Goal: Task Accomplishment & Management: Complete application form

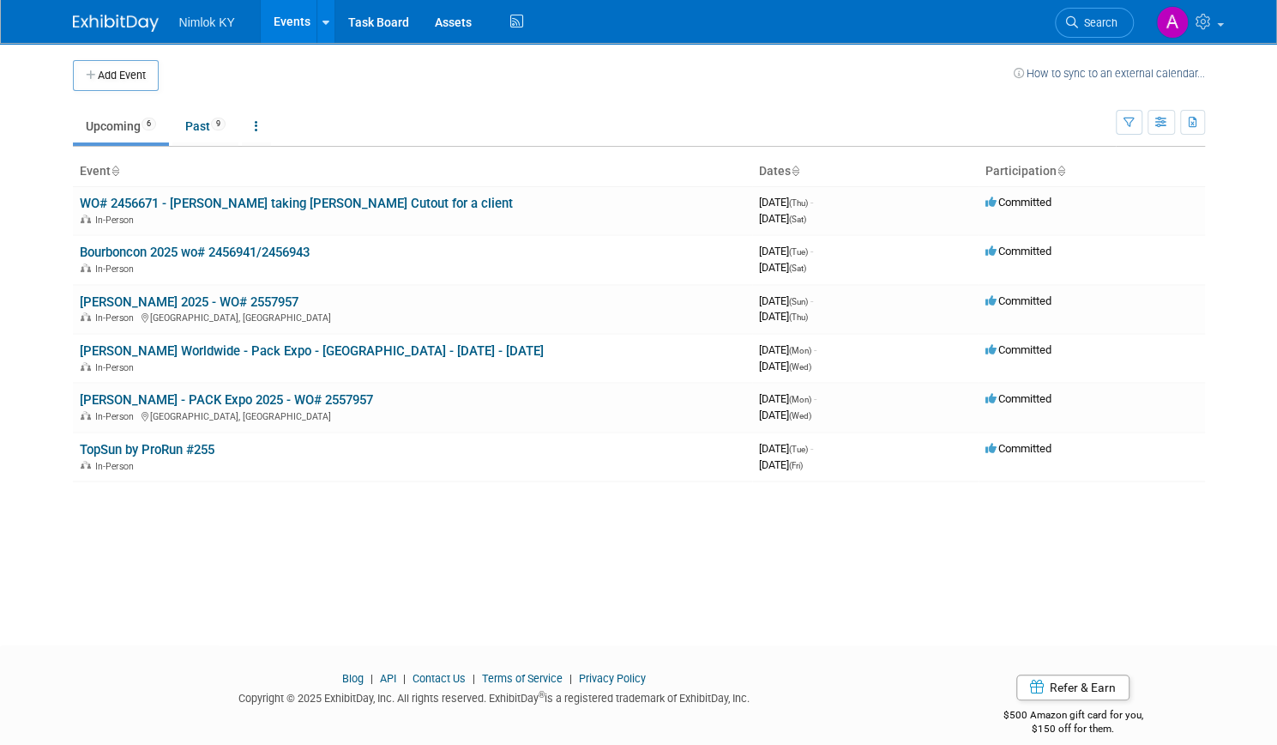
click at [286, 30] on link "Events" at bounding box center [292, 21] width 63 height 43
click at [136, 72] on button "Add Event" at bounding box center [116, 75] width 86 height 31
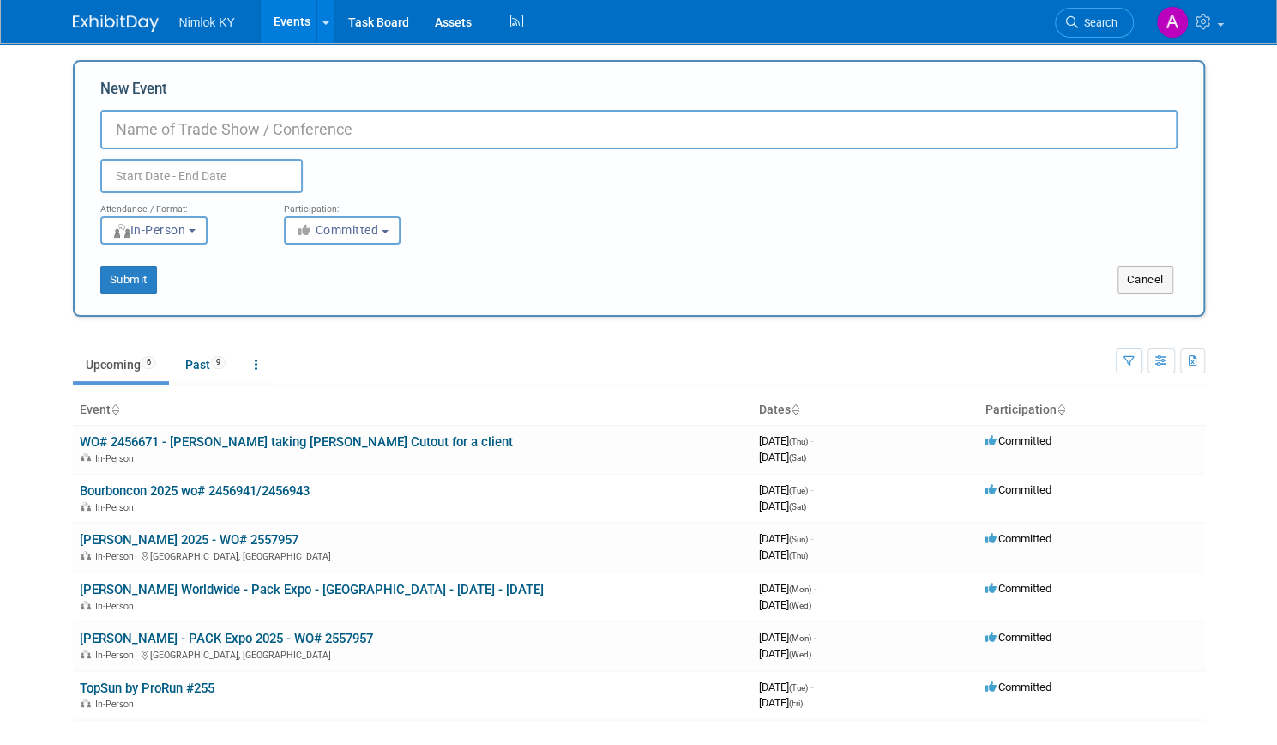
click at [136, 179] on body "Nimlok KY Events Add Event Bulk Upload Events Shareable Event Boards Task Board…" at bounding box center [638, 372] width 1277 height 745
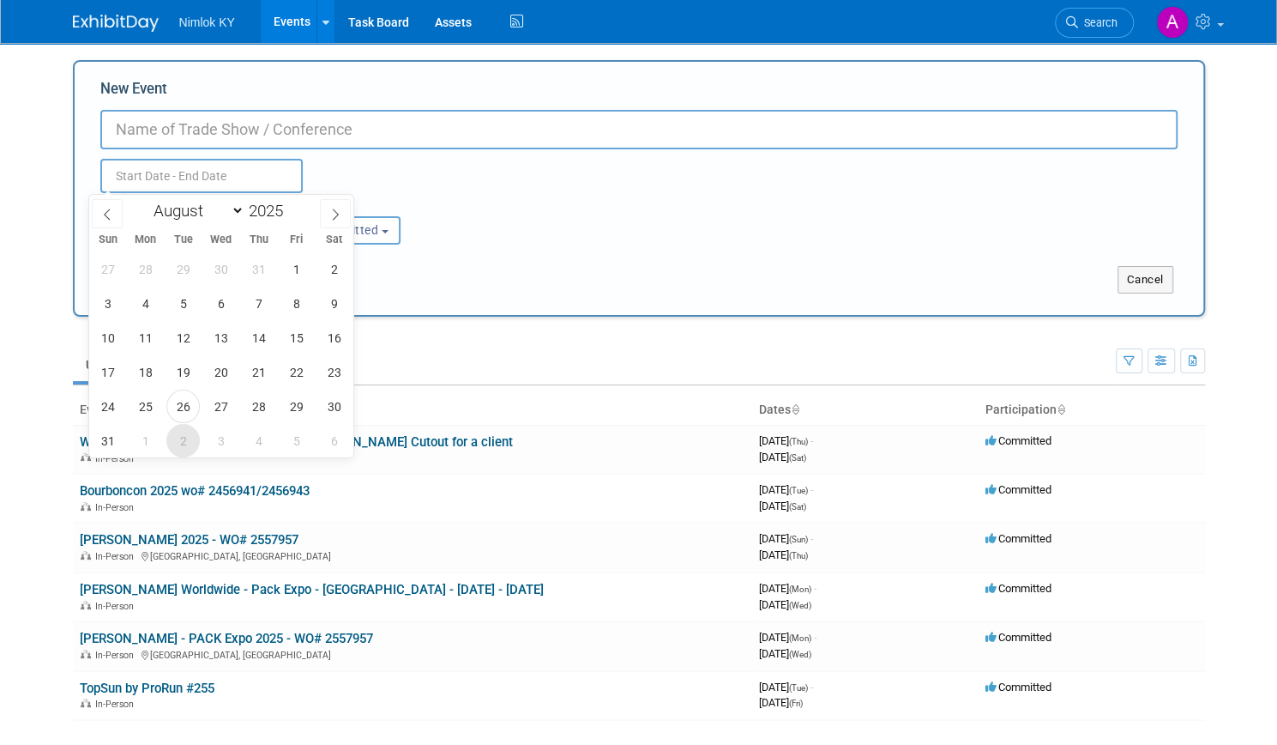
click at [185, 441] on span "2" at bounding box center [182, 440] width 33 height 33
type input "[DATE] to [DATE]"
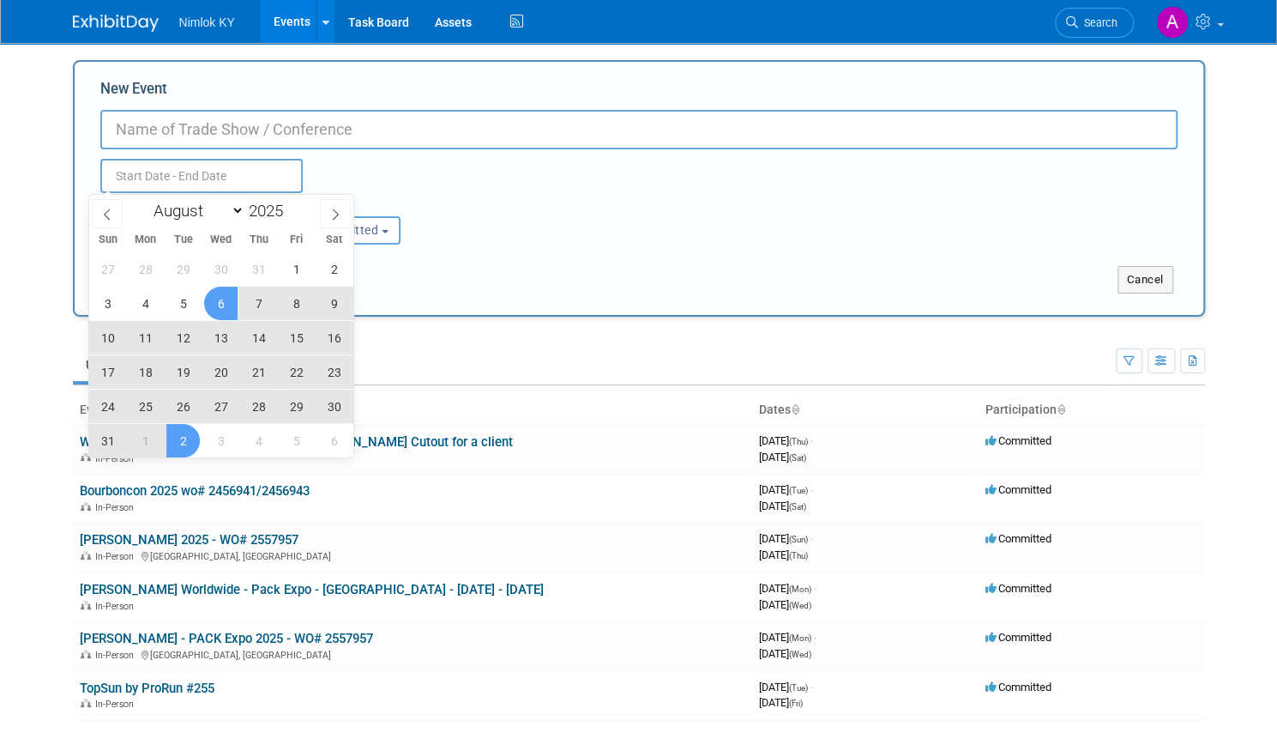
type input "[DATE] to [DATE]"
click at [294, 107] on div "New Event [DATE] to [DATE] Duplicate Event Warning" at bounding box center [638, 136] width 1077 height 114
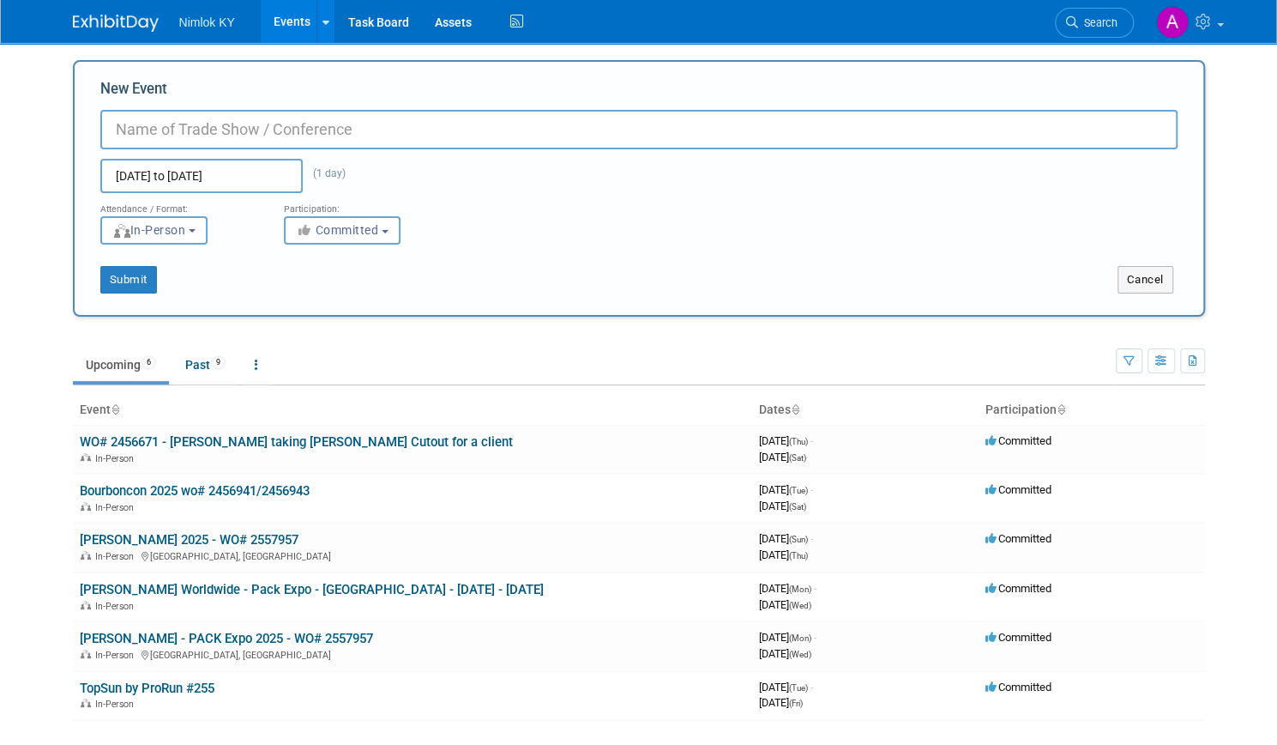
click at [288, 124] on input "New Event" at bounding box center [638, 129] width 1077 height 39
click at [1205, 426] on td "Committed" at bounding box center [1092, 449] width 226 height 49
click at [455, 126] on input "WO#" at bounding box center [638, 129] width 1077 height 39
paste input "2558246"
type input "WO#2558246 Pull Keeneland Banner for Install 9/3"
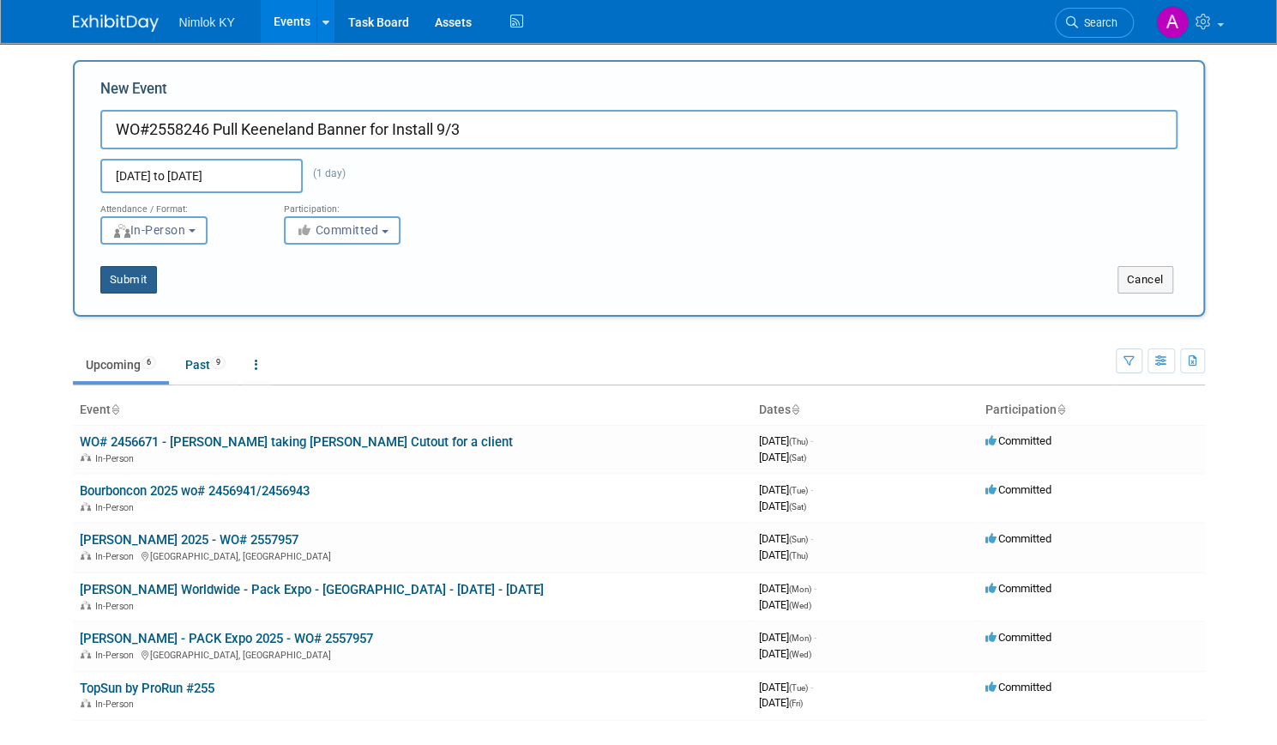
click at [132, 280] on button "Submit" at bounding box center [128, 279] width 57 height 27
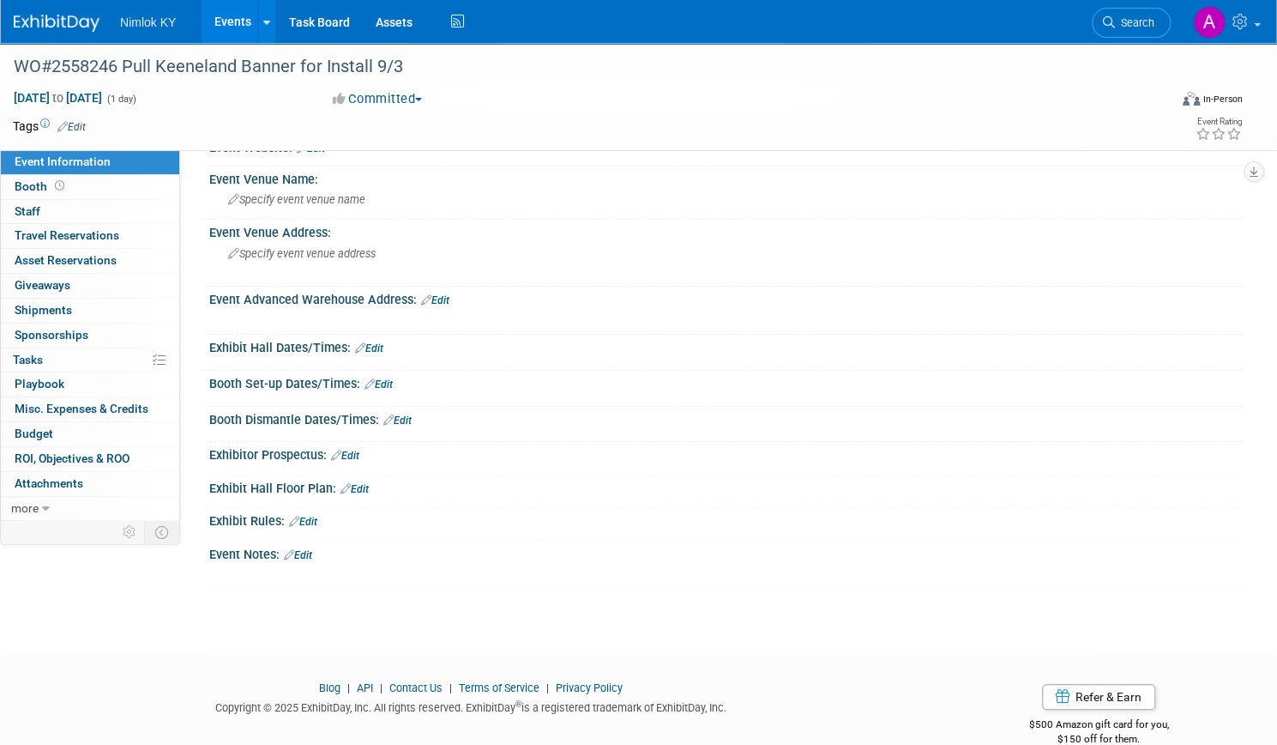
scroll to position [60, 0]
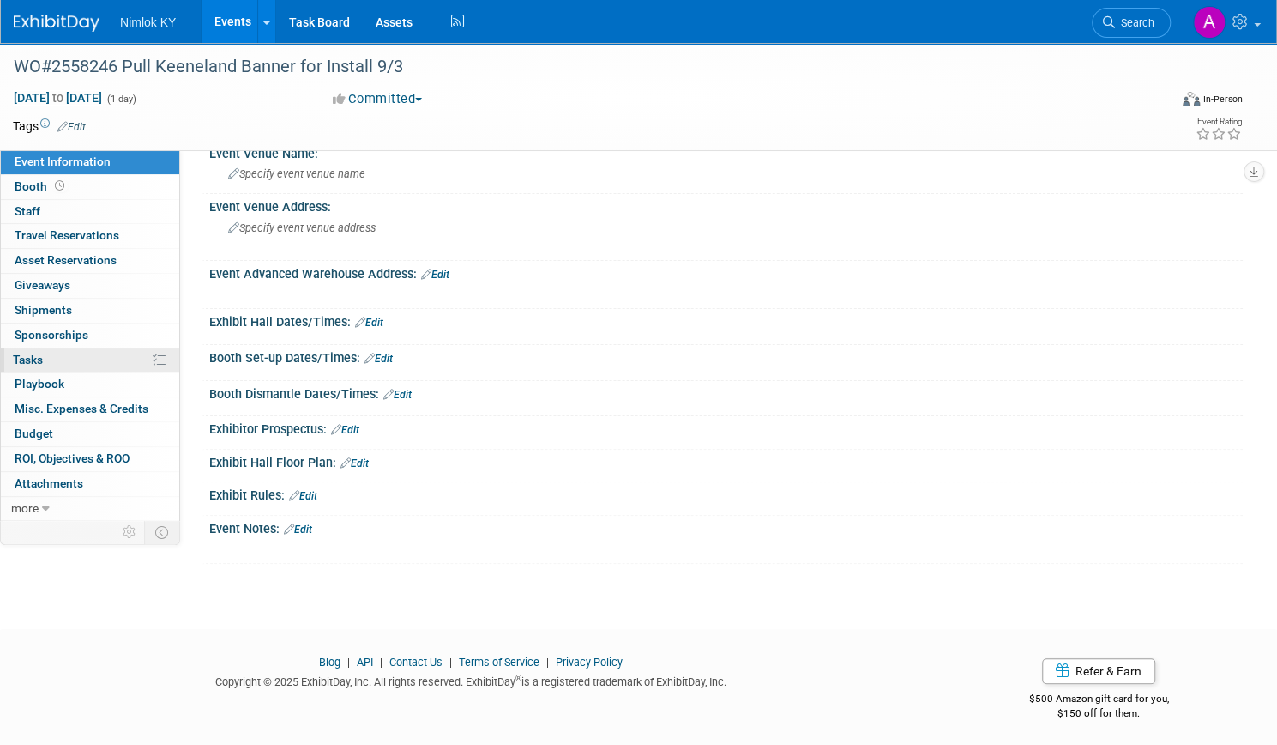
click at [154, 356] on link "0% Tasks 0%" at bounding box center [90, 360] width 178 height 24
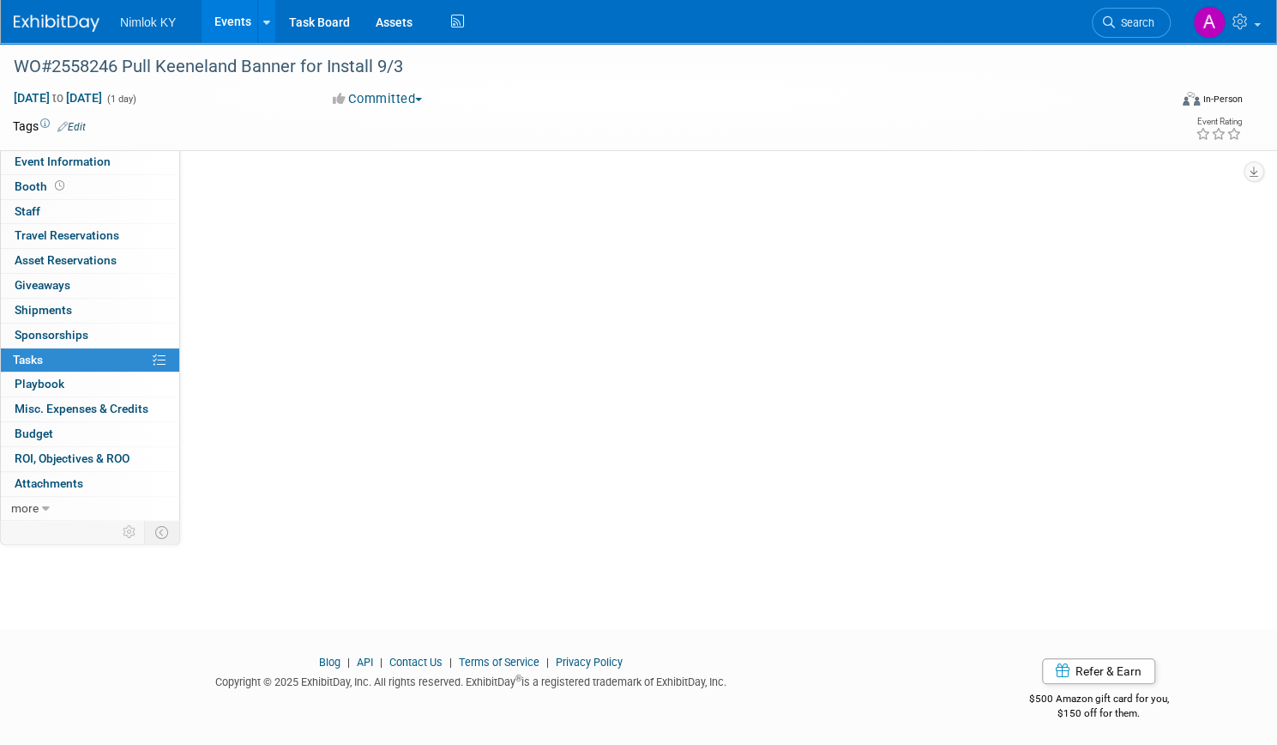
scroll to position [0, 0]
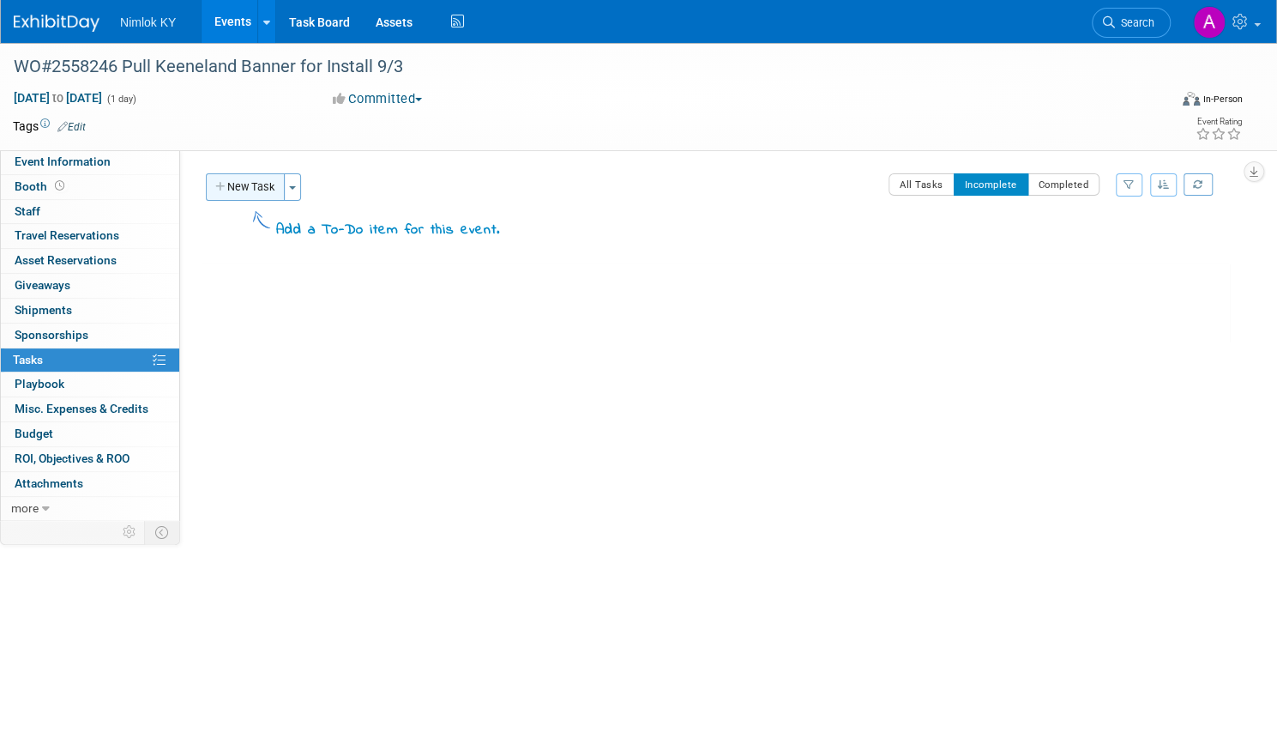
click at [285, 181] on button "New Task" at bounding box center [245, 186] width 79 height 27
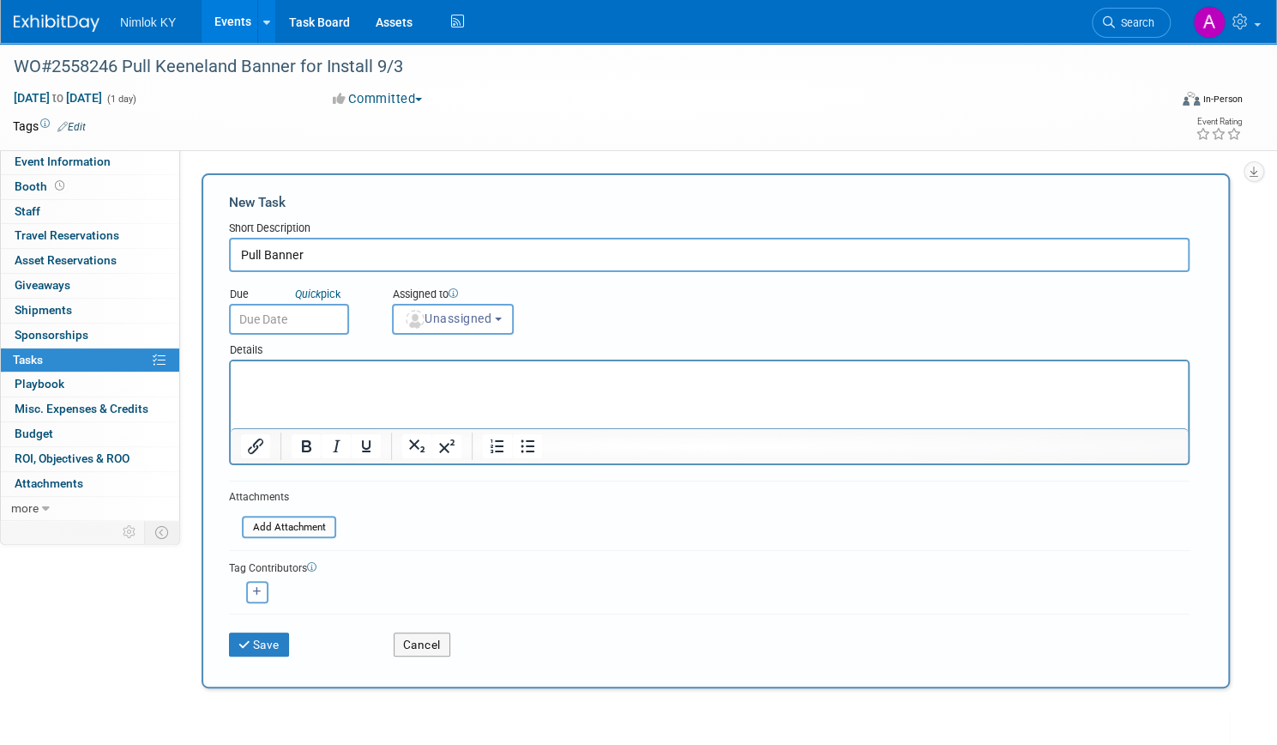
type input "Pull Banner"
click at [345, 323] on body "Nimlok KY Events Add Event Bulk Upload Events Shareable Event Boards Recently V…" at bounding box center [638, 372] width 1277 height 745
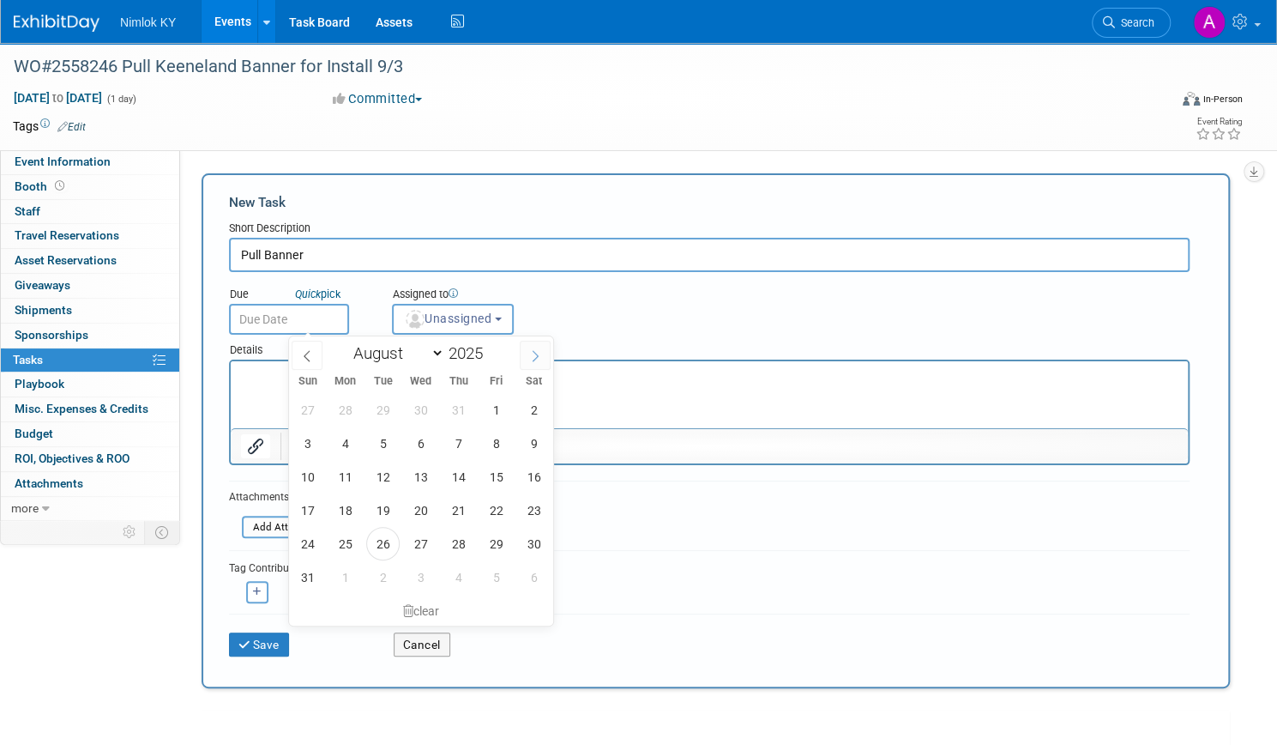
click at [543, 347] on span at bounding box center [535, 355] width 31 height 29
select select "8"
click at [381, 404] on span "2" at bounding box center [382, 409] width 33 height 33
type input "[DATE]"
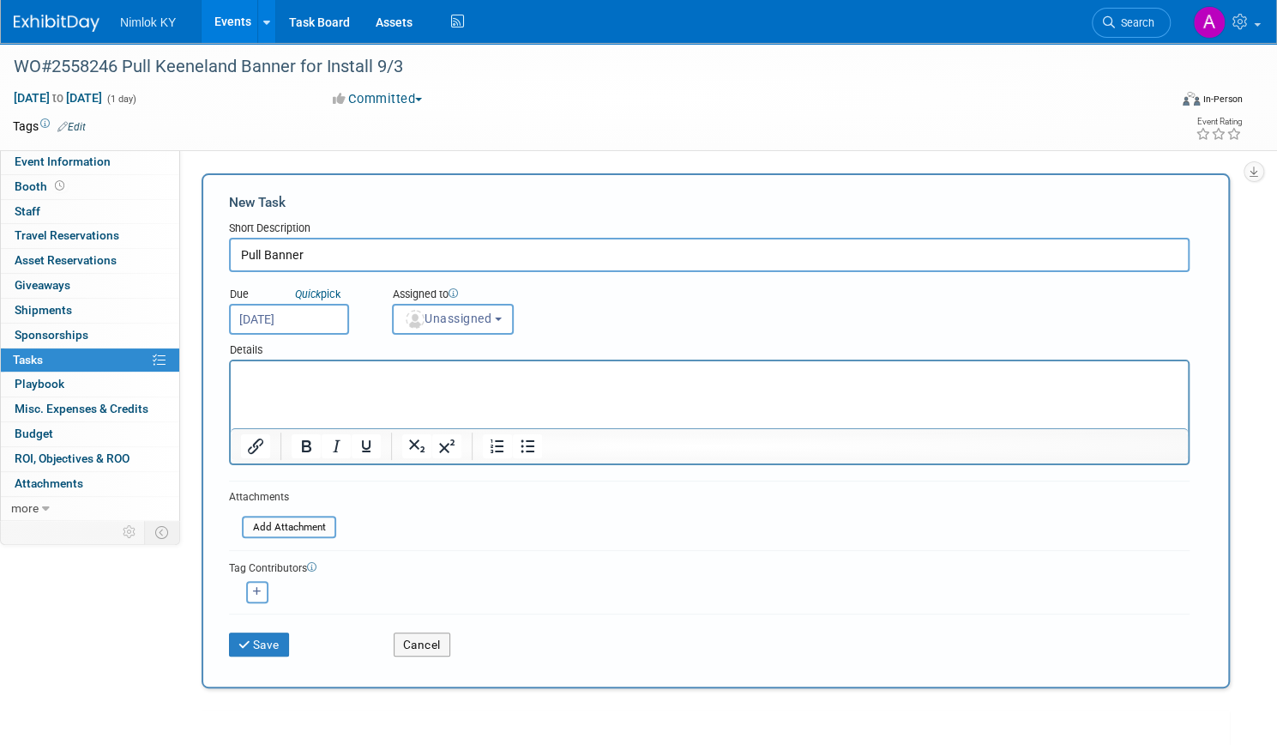
click at [321, 385] on html at bounding box center [709, 373] width 957 height 24
click at [317, 656] on div "Save Cancel" at bounding box center [709, 640] width 961 height 55
click at [289, 641] on button "Save" at bounding box center [259, 644] width 60 height 24
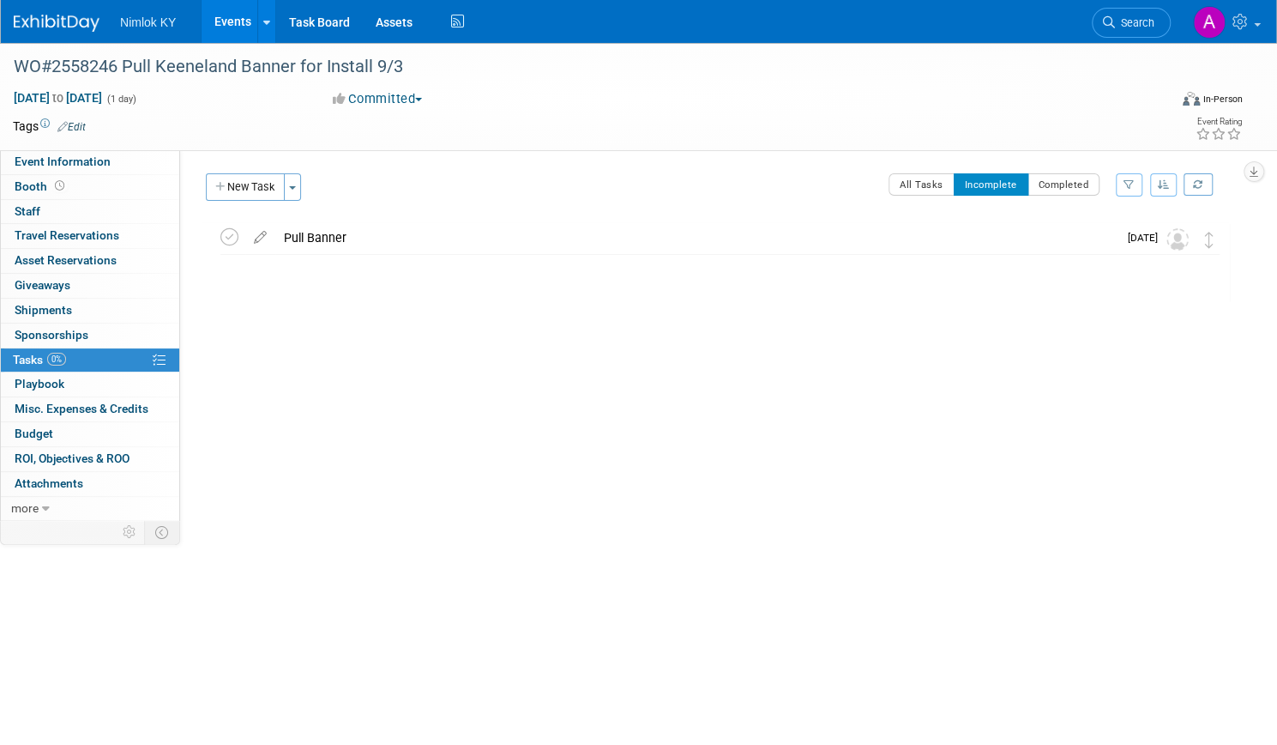
click at [21, 227] on div "WO#2558246 Pull Keeneland Banner for Install 9/3 Sep 2, 2025 to Sep 2, 2025 (1 …" at bounding box center [638, 328] width 1277 height 571
